Goal: Information Seeking & Learning: Learn about a topic

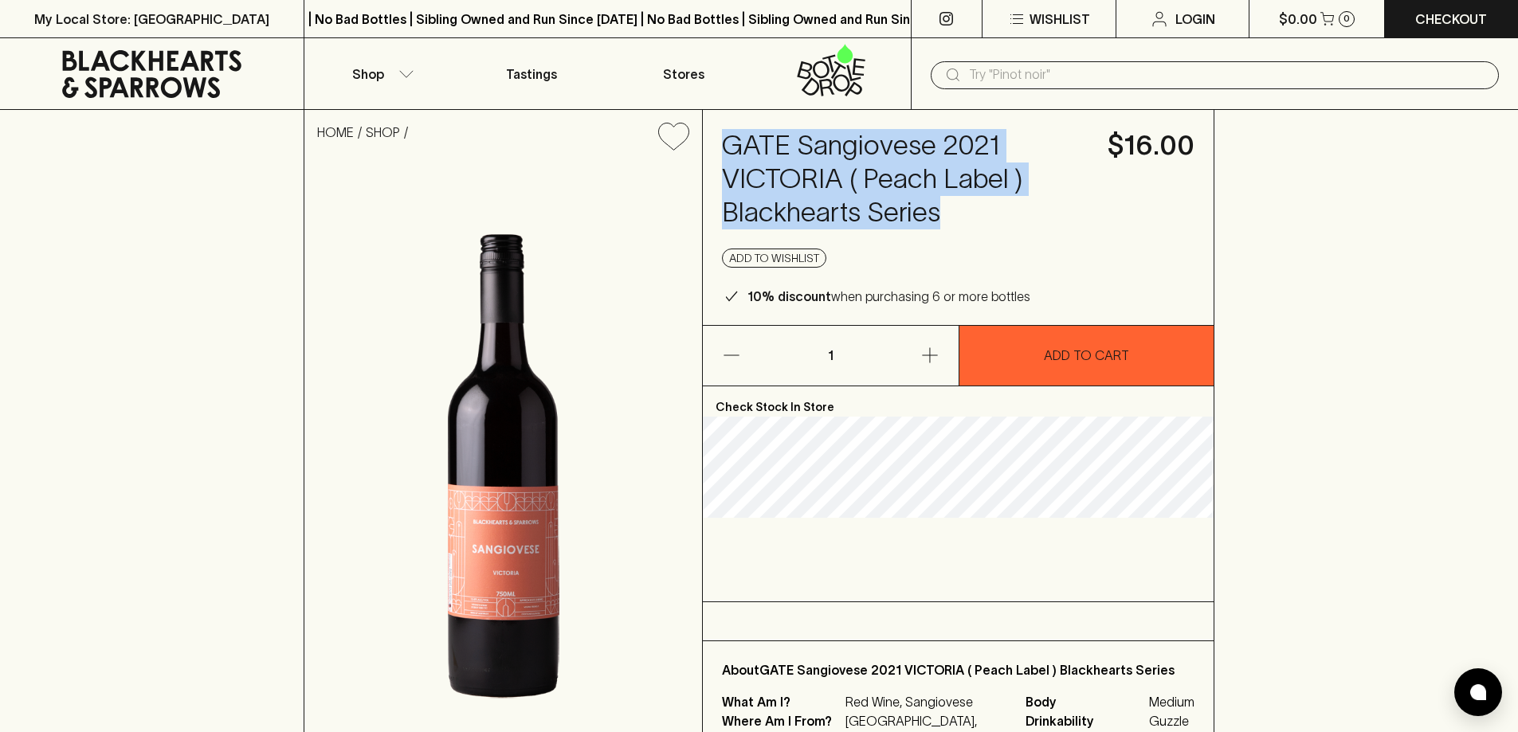
drag, startPoint x: 740, startPoint y: 146, endPoint x: 983, endPoint y: 226, distance: 255.0
click at [984, 233] on div "GATE Sangiovese 2021 VICTORIA ( Peach Label ) Blackhearts Series $16.00 Add to …" at bounding box center [958, 217] width 511 height 215
click at [848, 182] on h4 "GATE Sangiovese 2021 VICTORIA ( Peach Label ) Blackhearts Series" at bounding box center [905, 179] width 367 height 100
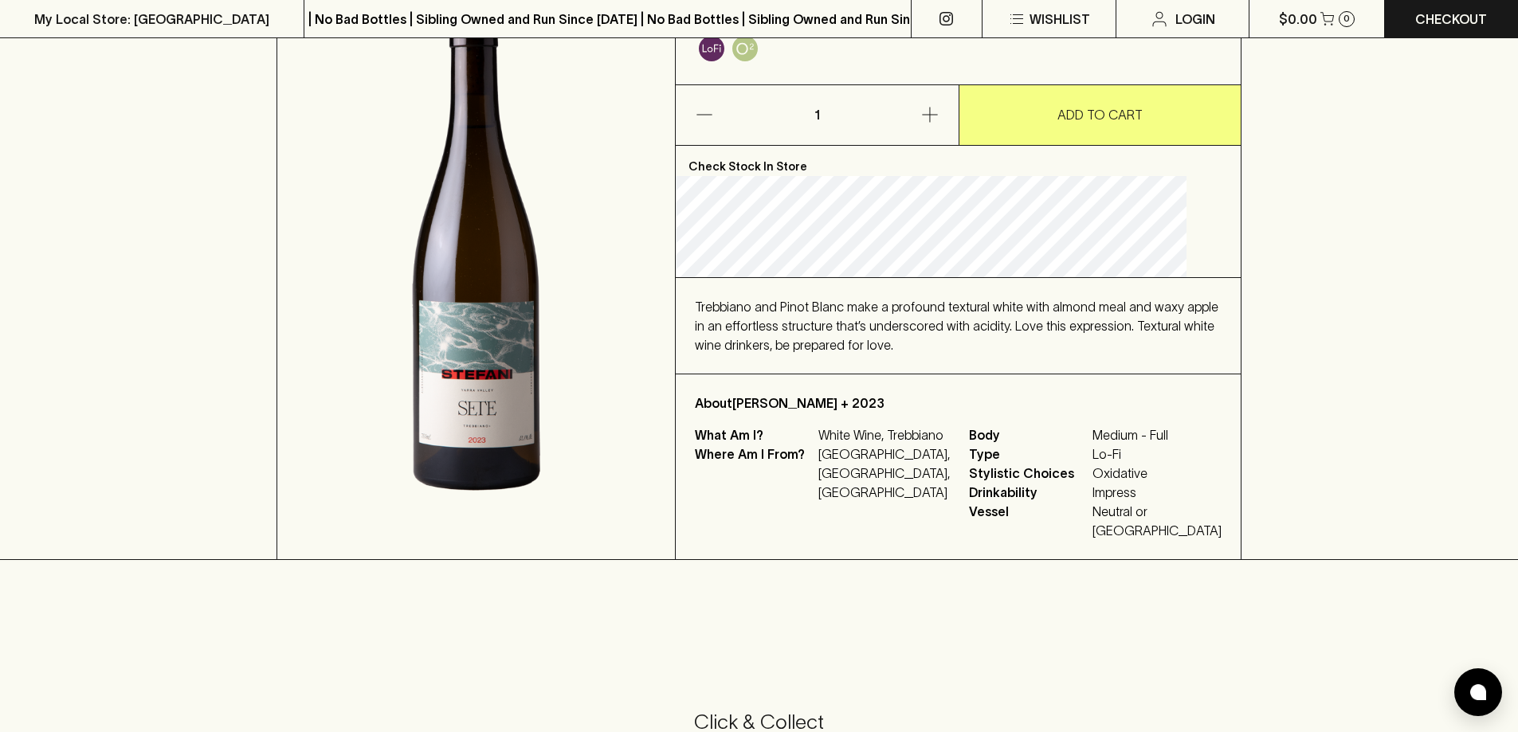
scroll to position [239, 0]
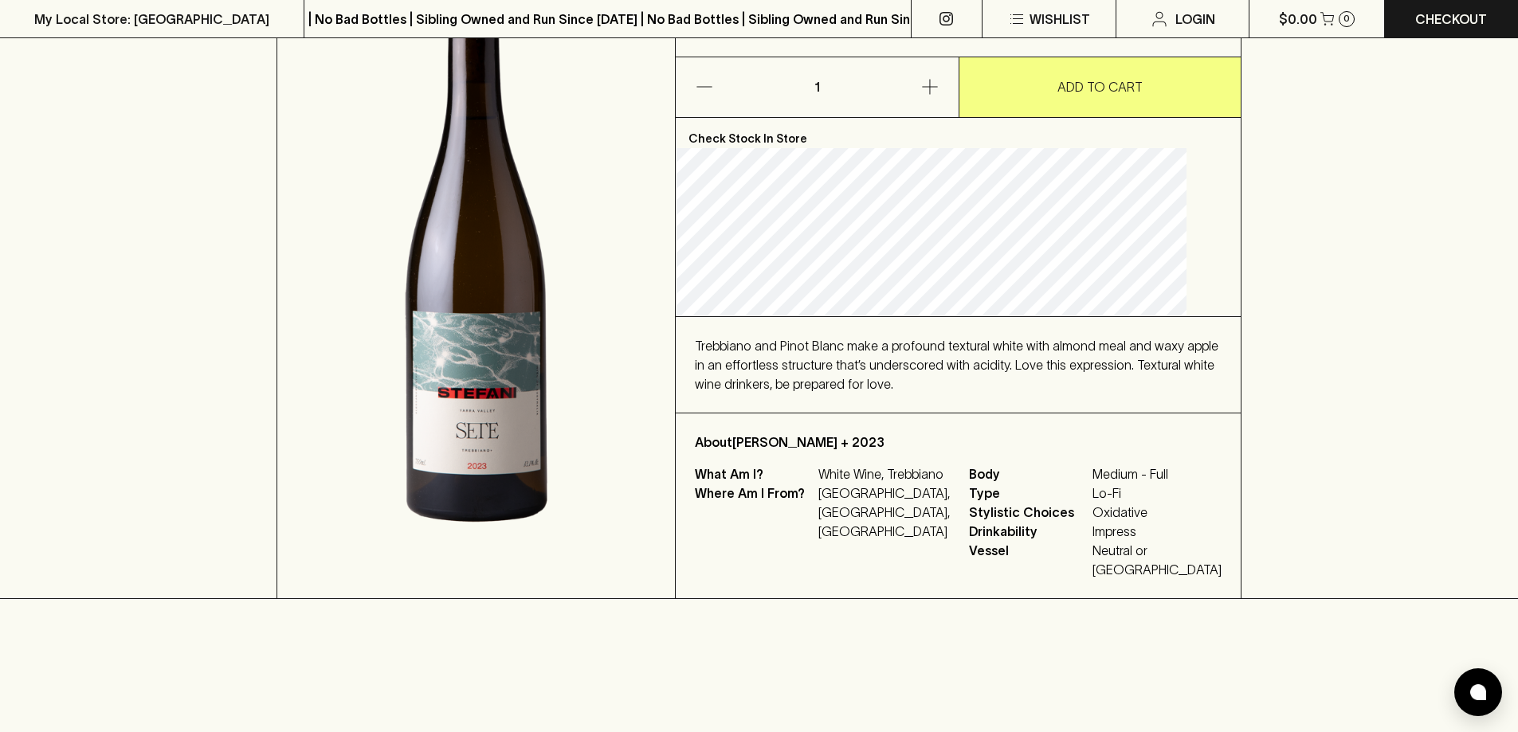
drag, startPoint x: 811, startPoint y: 391, endPoint x: 834, endPoint y: 383, distance: 24.7
click at [812, 390] on span "Trebbiano and Pinot Blanc make a profound textural white with almond meal and w…" at bounding box center [957, 365] width 524 height 53
drag, startPoint x: 972, startPoint y: 382, endPoint x: 1060, endPoint y: 364, distance: 89.4
click at [1054, 366] on div "Trebbiano and Pinot Blanc make a profound textural white with almond meal and w…" at bounding box center [958, 365] width 565 height 96
click at [1144, 387] on div "Trebbiano and Pinot Blanc make a profound textural white with almond meal and w…" at bounding box center [958, 364] width 527 height 57
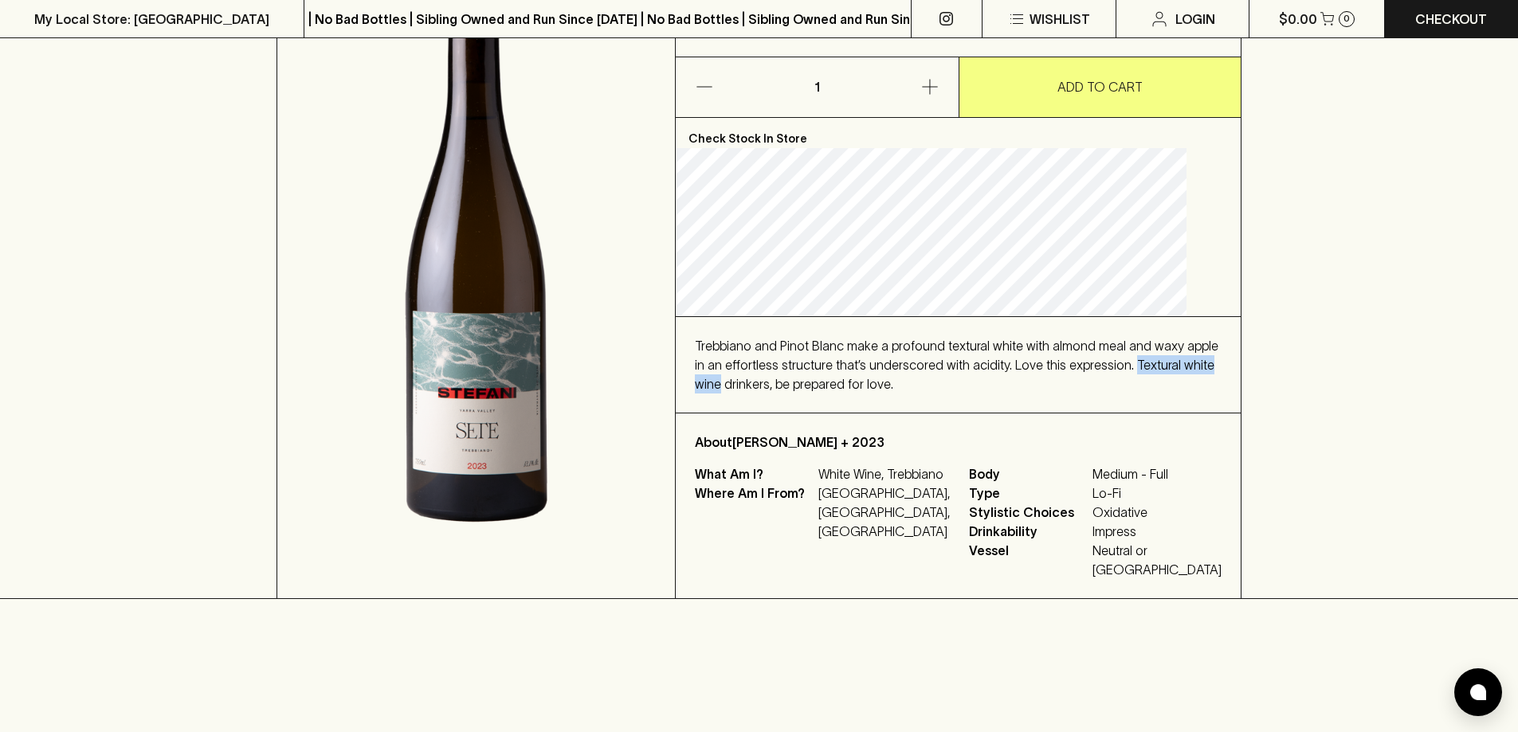
drag, startPoint x: 717, startPoint y: 425, endPoint x: 827, endPoint y: 419, distance: 110.1
click at [827, 413] on div "Trebbiano and Pinot Blanc make a profound textural white with almond meal and w…" at bounding box center [958, 365] width 565 height 96
click at [1042, 413] on div "Trebbiano and Pinot Blanc make a profound textural white with almond meal and w…" at bounding box center [958, 365] width 565 height 96
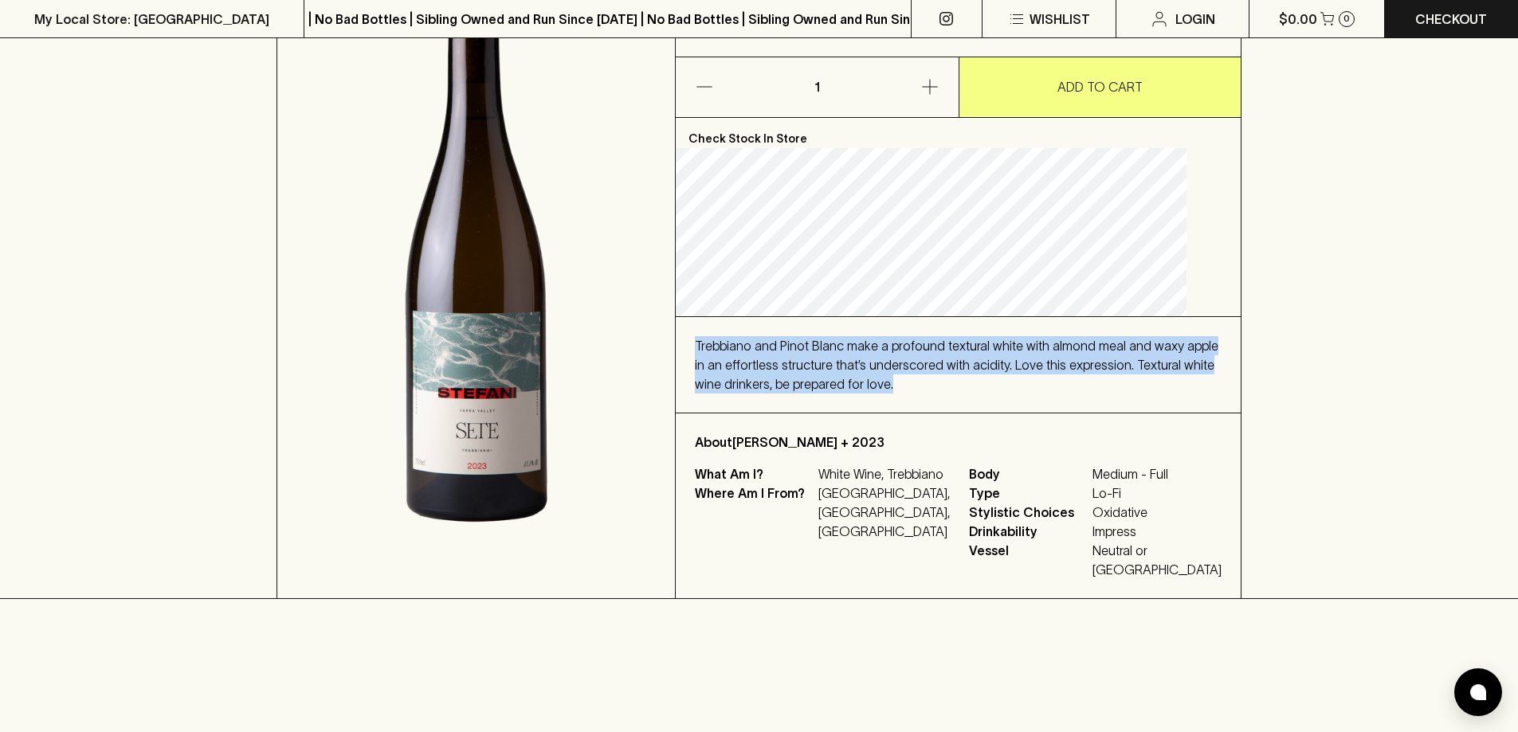
drag, startPoint x: 1026, startPoint y: 426, endPoint x: 726, endPoint y: 379, distance: 304.1
click at [724, 379] on div "Trebbiano and Pinot Blanc make a profound textural white with almond meal and w…" at bounding box center [958, 364] width 527 height 57
click at [818, 387] on div "Trebbiano and Pinot Blanc make a profound textural white with almond meal and w…" at bounding box center [958, 364] width 527 height 57
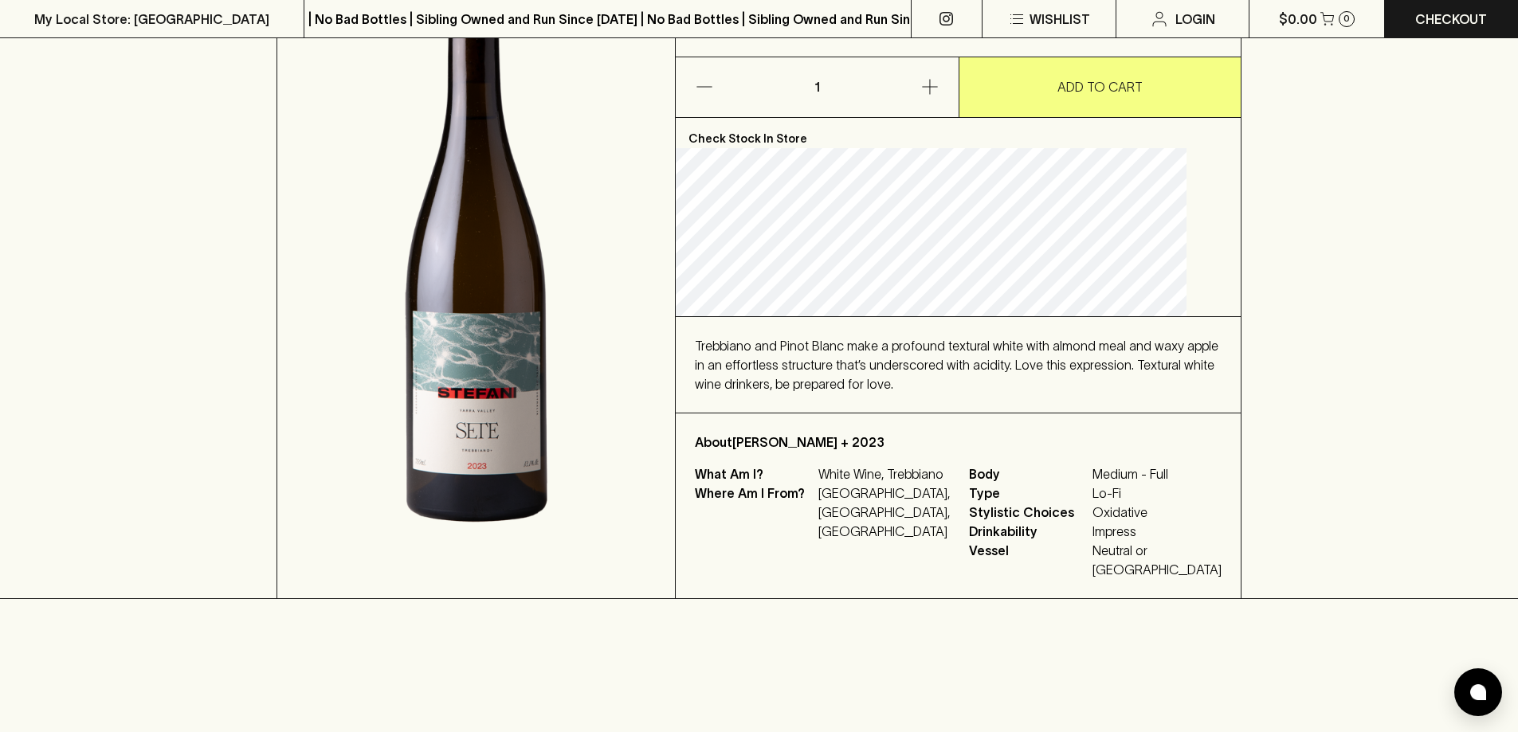
click at [1011, 394] on div "Trebbiano and Pinot Blanc make a profound textural white with almond meal and w…" at bounding box center [958, 364] width 527 height 57
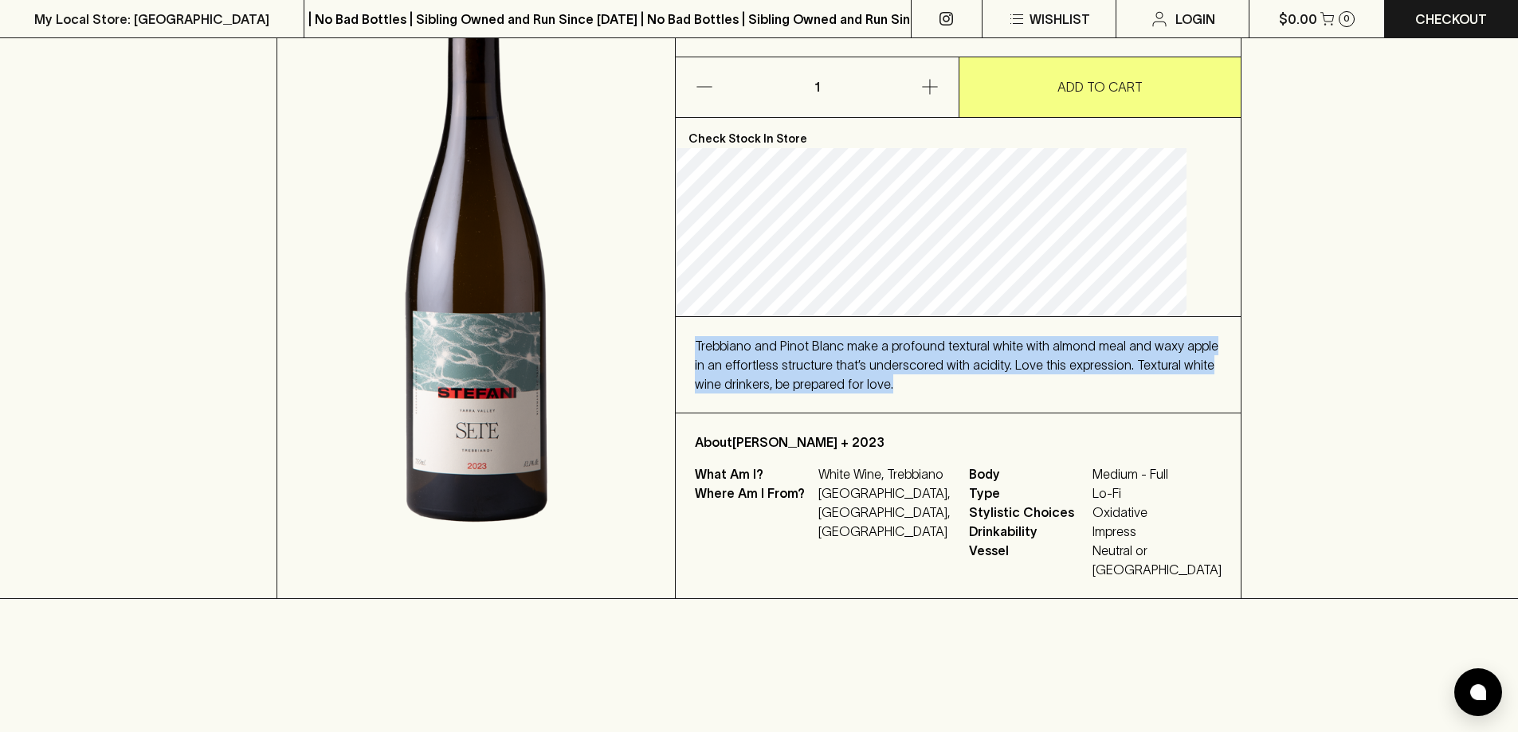
drag, startPoint x: 1002, startPoint y: 417, endPoint x: 718, endPoint y: 385, distance: 285.5
click at [718, 385] on div "Trebbiano and Pinot Blanc make a profound textural white with almond meal and w…" at bounding box center [958, 365] width 565 height 96
click at [758, 387] on div "Trebbiano and Pinot Blanc make a profound textural white with almond meal and w…" at bounding box center [958, 364] width 527 height 57
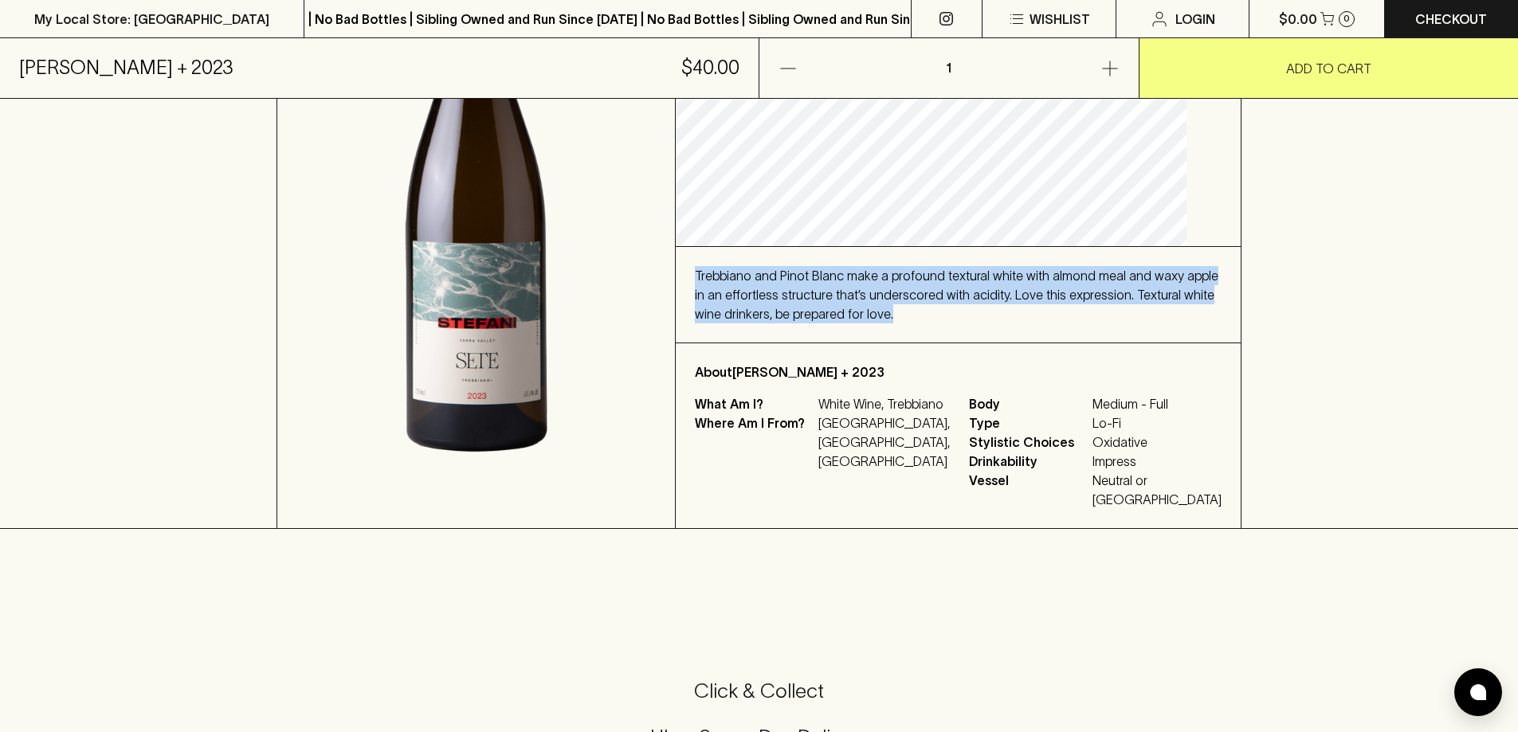
scroll to position [0, 0]
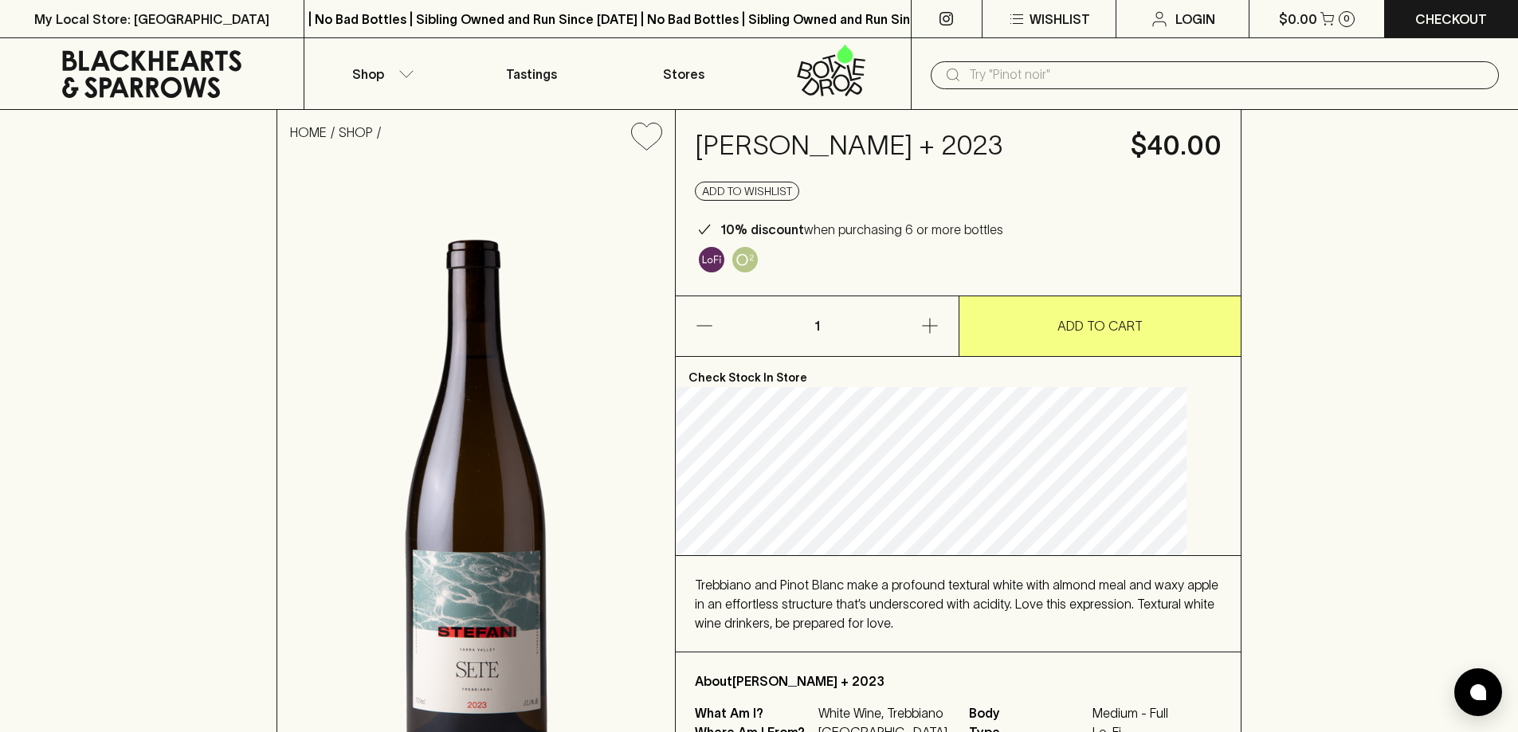
click at [813, 163] on h4 "Alessandro Stefani Sete Trebbiano + 2023" at bounding box center [903, 145] width 417 height 33
drag, startPoint x: 813, startPoint y: 189, endPoint x: 799, endPoint y: 160, distance: 31.7
click at [799, 160] on h4 "Alessandro Stefani Sete Trebbiano + 2023" at bounding box center [903, 145] width 417 height 33
